Goal: Task Accomplishment & Management: Use online tool/utility

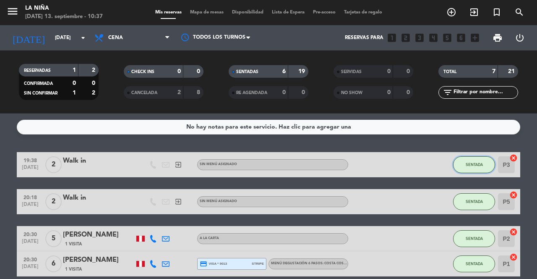
click at [482, 169] on button "SENTADA" at bounding box center [474, 164] width 42 height 17
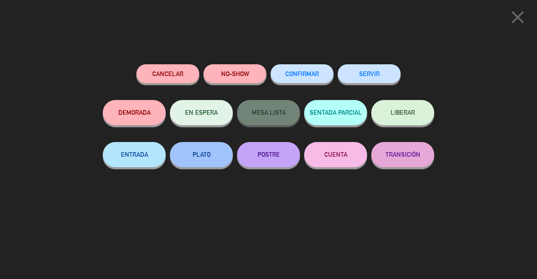
click at [512, 22] on icon "close" at bounding box center [517, 17] width 21 height 21
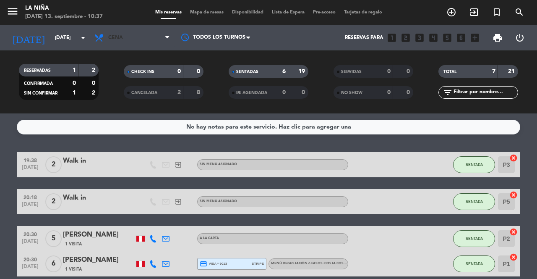
click at [151, 37] on span "Cena" at bounding box center [132, 38] width 84 height 18
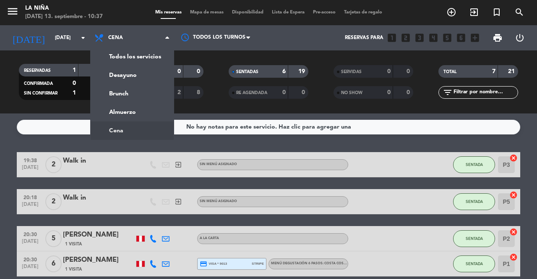
click at [149, 58] on div "menu La [PERSON_NAME][DATE] 13. septiembre - 10:37 Mis reservas Mapa de mesas D…" at bounding box center [268, 56] width 537 height 113
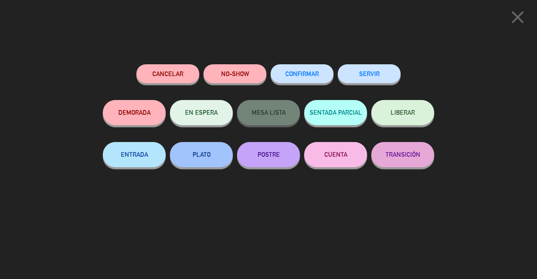
click at [379, 76] on button "SERVIR" at bounding box center [369, 73] width 63 height 19
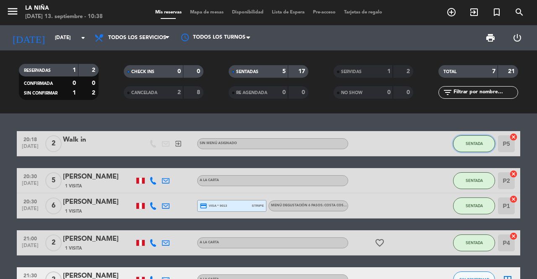
click at [473, 144] on span "SENTADA" at bounding box center [474, 143] width 17 height 5
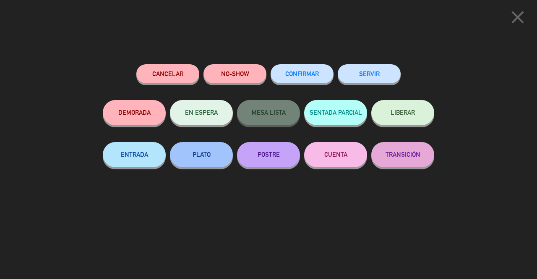
click at [383, 74] on button "SERVIR" at bounding box center [369, 73] width 63 height 19
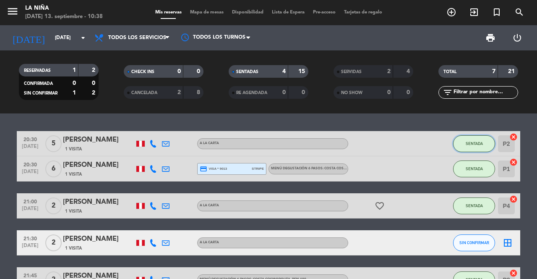
click at [475, 139] on button "SENTADA" at bounding box center [474, 143] width 42 height 17
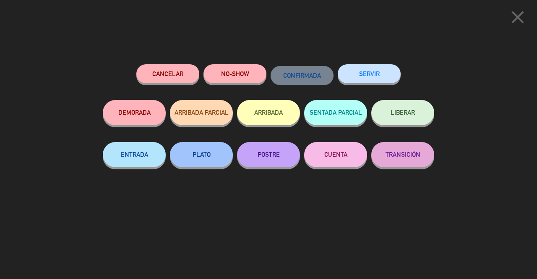
click at [371, 78] on button "SERVIR" at bounding box center [369, 73] width 63 height 19
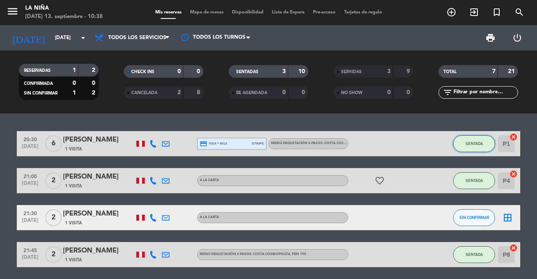
click at [472, 148] on button "SENTADA" at bounding box center [474, 143] width 42 height 17
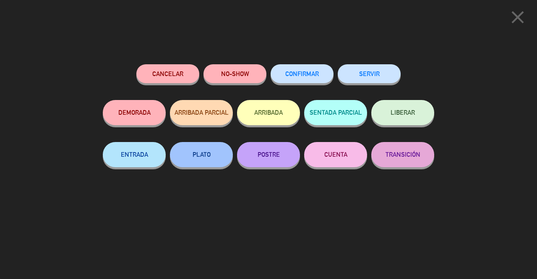
click at [371, 73] on button "SERVIR" at bounding box center [369, 73] width 63 height 19
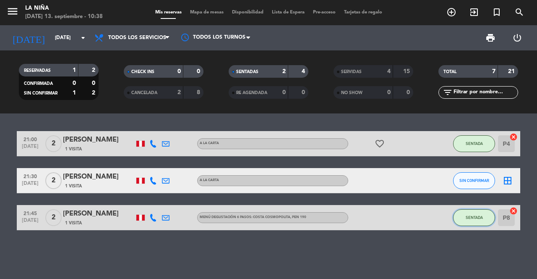
click at [475, 215] on span "SENTADA" at bounding box center [474, 217] width 17 height 5
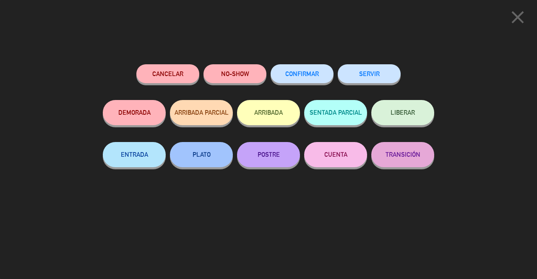
click at [382, 78] on button "SERVIR" at bounding box center [369, 73] width 63 height 19
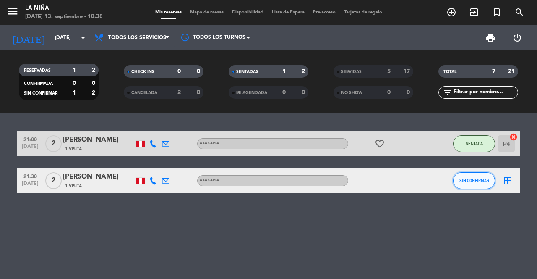
click at [478, 180] on span "SIN CONFIRMAR" at bounding box center [474, 180] width 30 height 5
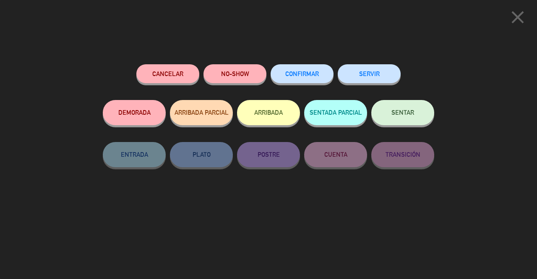
click at [377, 73] on button "SERVIR" at bounding box center [369, 73] width 63 height 19
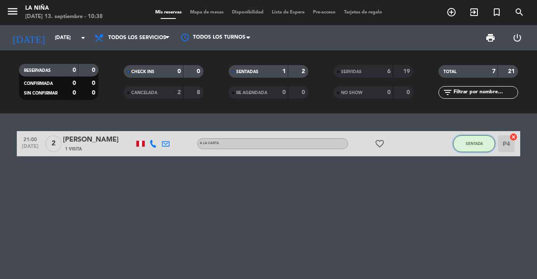
click at [474, 144] on span "SENTADA" at bounding box center [474, 143] width 17 height 5
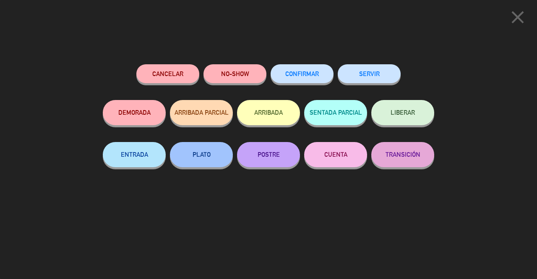
click at [377, 78] on button "SERVIR" at bounding box center [369, 73] width 63 height 19
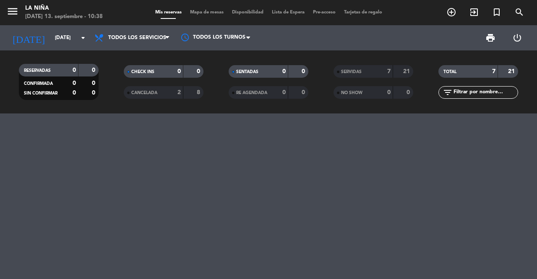
click at [84, 37] on icon "arrow_drop_down" at bounding box center [83, 38] width 10 height 10
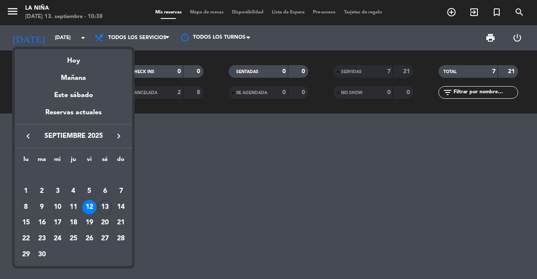
click at [73, 65] on div "Hoy" at bounding box center [73, 57] width 117 height 17
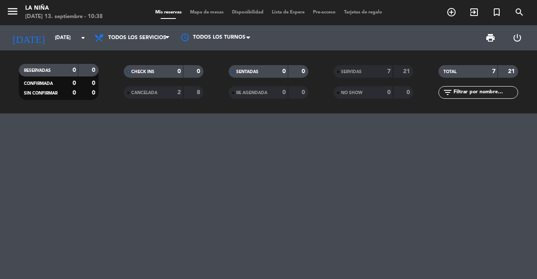
type input "[DATE]"
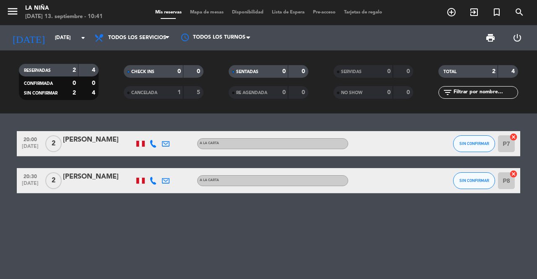
click at [99, 139] on div "[PERSON_NAME]" at bounding box center [98, 139] width 71 height 11
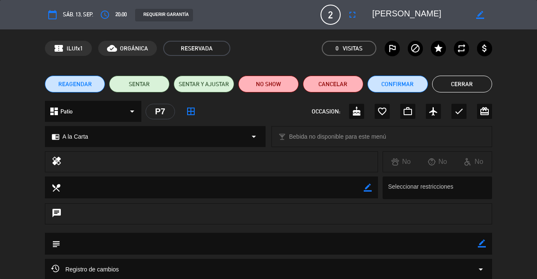
click at [458, 80] on button "Cerrar" at bounding box center [462, 84] width 60 height 17
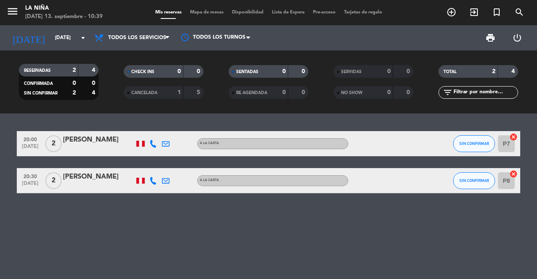
click at [18, 8] on icon "menu" at bounding box center [12, 11] width 13 height 13
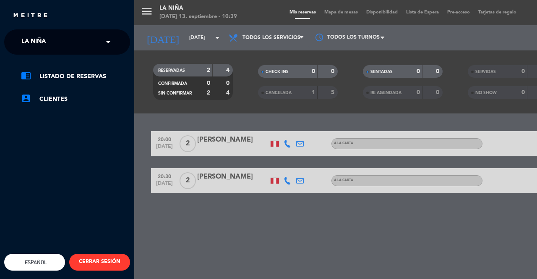
click at [70, 40] on input "text" at bounding box center [68, 42] width 102 height 18
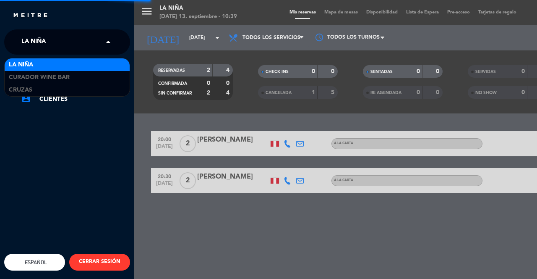
click at [38, 89] on div "Cruzas" at bounding box center [67, 90] width 125 height 13
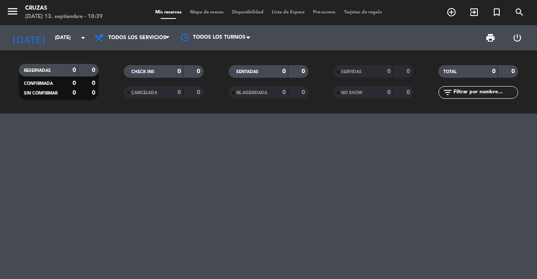
click at [75, 36] on input "[DATE]" at bounding box center [84, 38] width 67 height 14
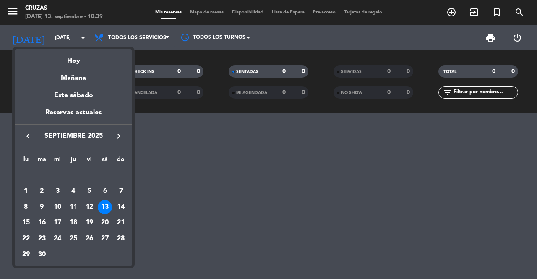
click at [92, 206] on div "12" at bounding box center [89, 207] width 14 height 14
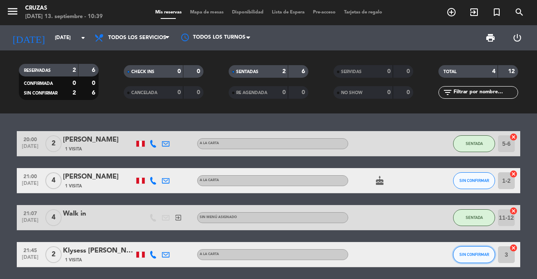
click at [476, 259] on button "SIN CONFIRMAR" at bounding box center [474, 254] width 42 height 17
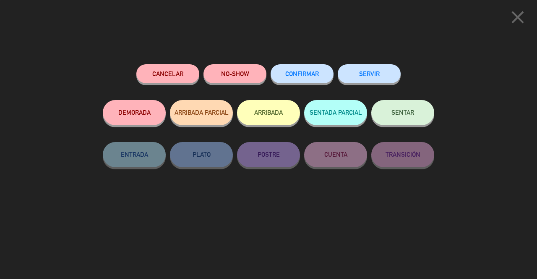
click at [375, 73] on button "SERVIR" at bounding box center [369, 73] width 63 height 19
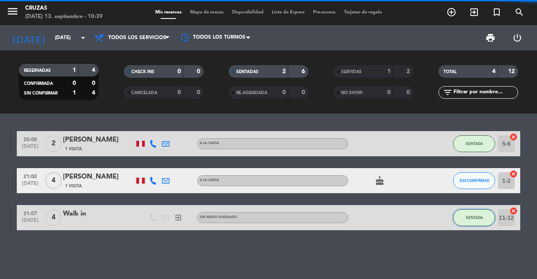
click at [473, 216] on span "SENTADA" at bounding box center [474, 217] width 17 height 5
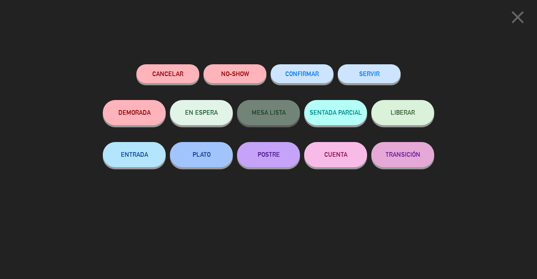
click at [377, 75] on button "SERVIR" at bounding box center [369, 73] width 63 height 19
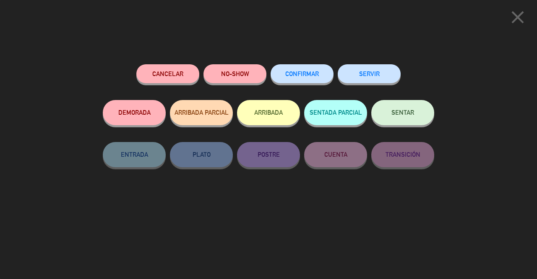
click at [367, 72] on button "SERVIR" at bounding box center [369, 73] width 63 height 19
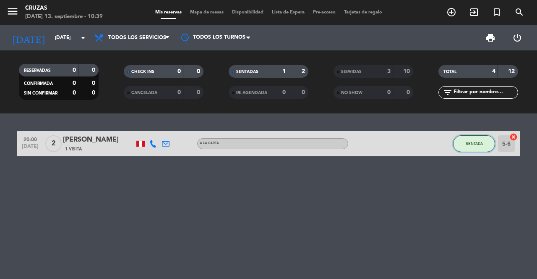
click at [476, 145] on span "SENTADA" at bounding box center [474, 143] width 17 height 5
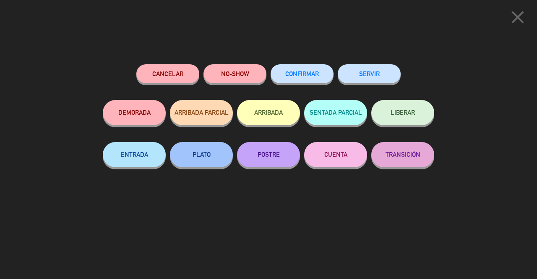
click at [369, 77] on button "SERVIR" at bounding box center [369, 73] width 63 height 19
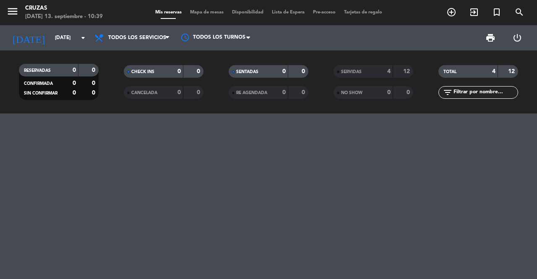
click at [71, 34] on input "[DATE]" at bounding box center [84, 38] width 67 height 14
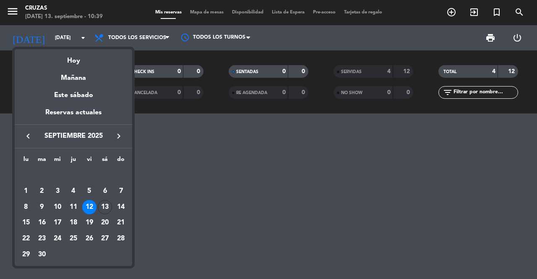
click at [78, 65] on div "Hoy" at bounding box center [73, 57] width 117 height 17
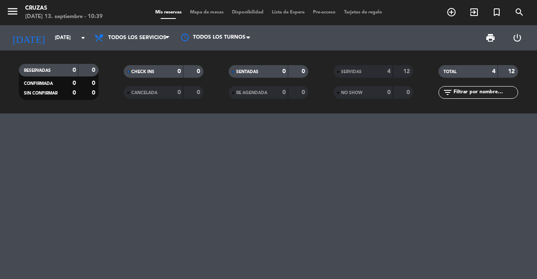
type input "[DATE]"
